Goal: Information Seeking & Learning: Learn about a topic

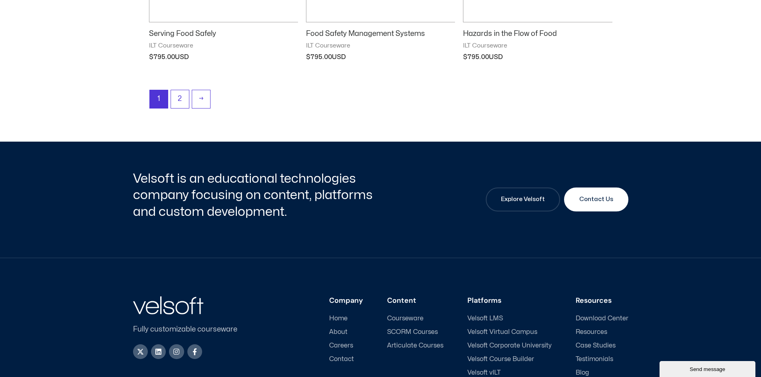
scroll to position [1158, 0]
click at [184, 100] on link "2" at bounding box center [180, 99] width 18 height 19
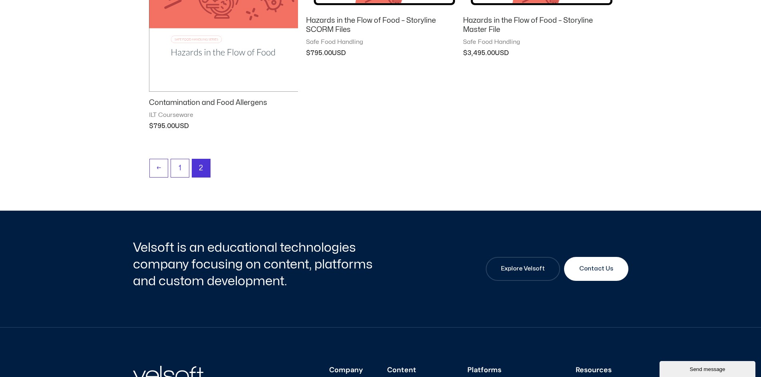
scroll to position [479, 0]
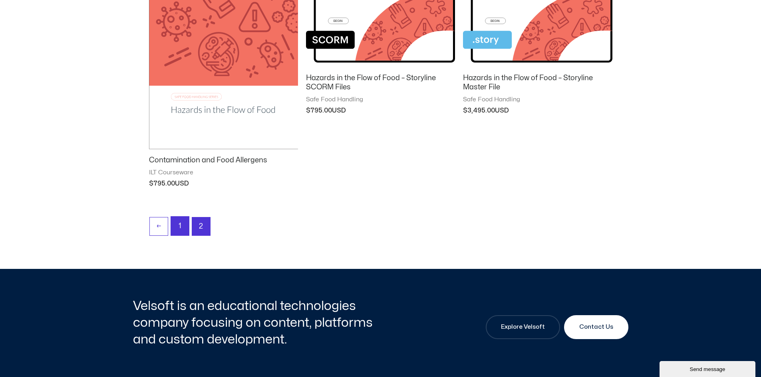
click at [178, 230] on link "1" at bounding box center [180, 226] width 18 height 19
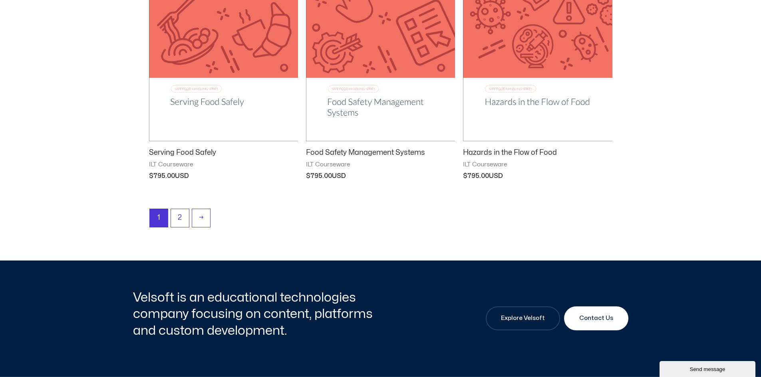
scroll to position [1038, 0]
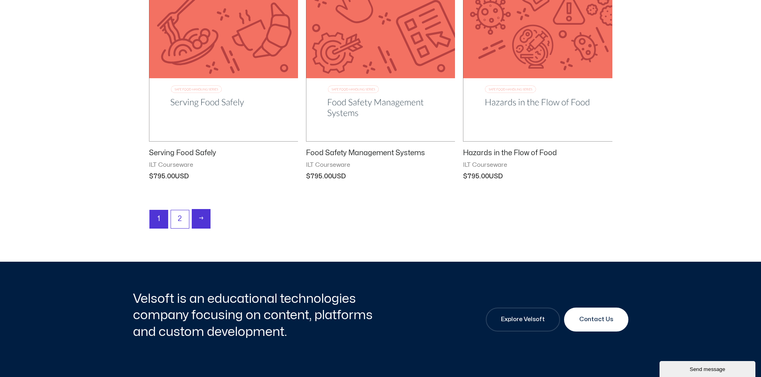
click at [198, 217] on link "→" at bounding box center [201, 219] width 18 height 19
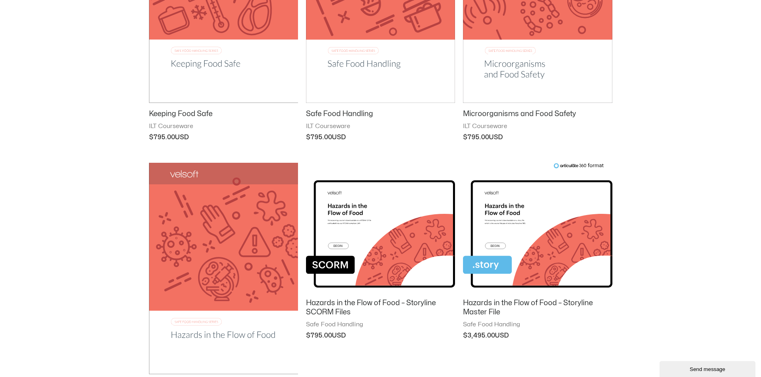
scroll to position [359, 0]
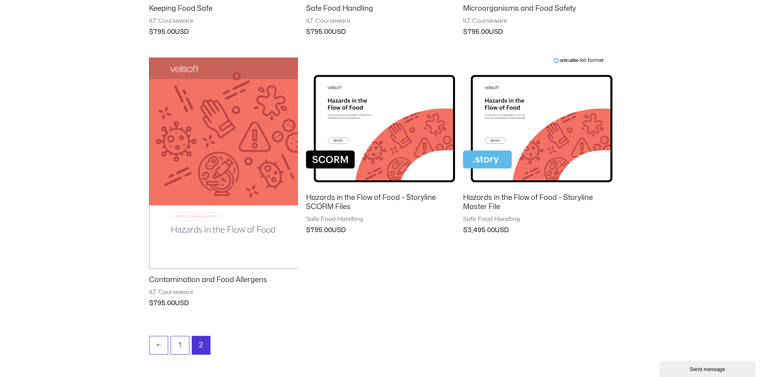
click at [507, 144] on img at bounding box center [537, 122] width 149 height 130
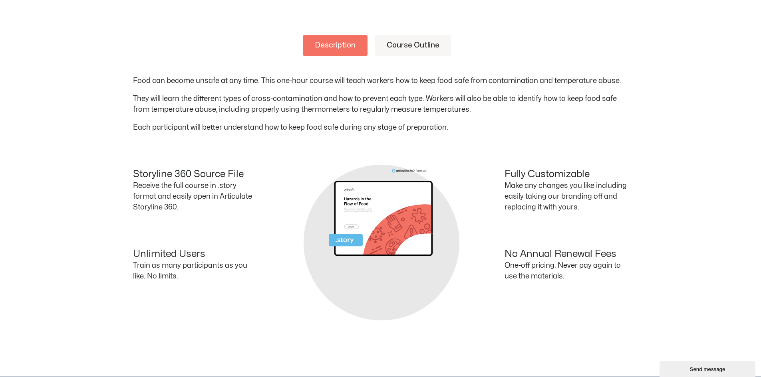
scroll to position [319, 0]
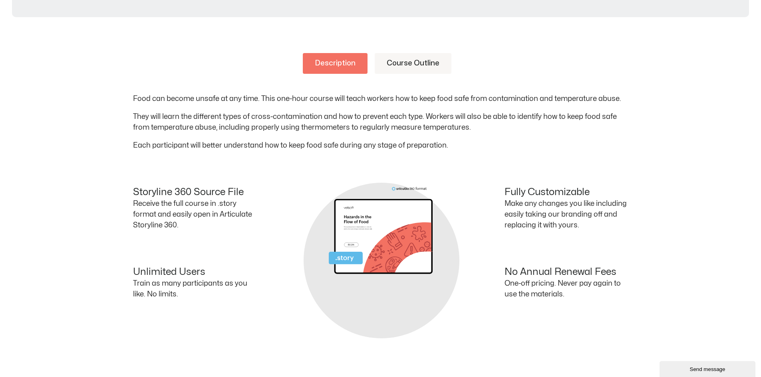
click at [401, 61] on link "Course Outline" at bounding box center [412, 63] width 77 height 21
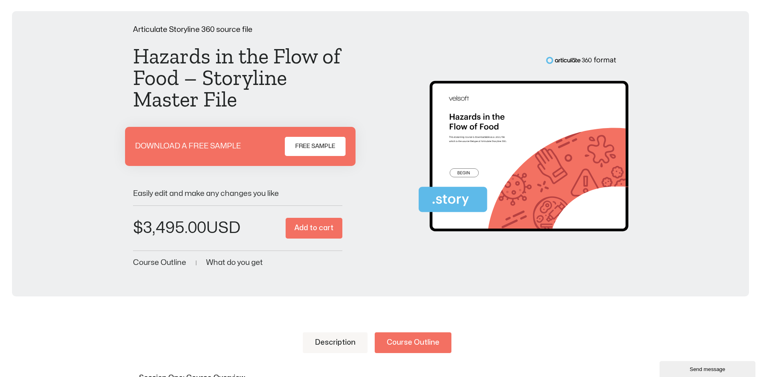
scroll to position [0, 0]
